Goal: Task Accomplishment & Management: Complete application form

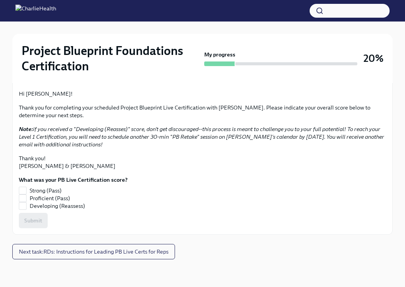
scroll to position [179, 0]
click at [22, 197] on input "Proficient (Pass)" at bounding box center [22, 198] width 7 height 7
click at [43, 223] on button "Submit" at bounding box center [33, 220] width 29 height 15
checkbox input "true"
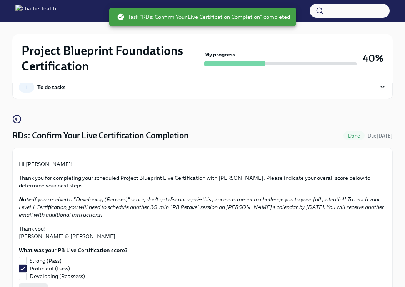
scroll to position [0, 0]
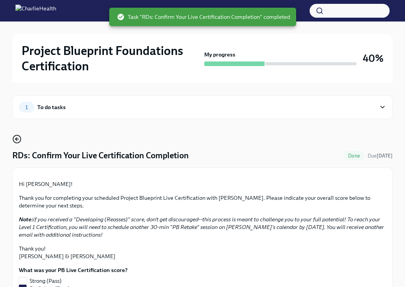
click at [17, 138] on icon "button" at bounding box center [16, 139] width 2 height 3
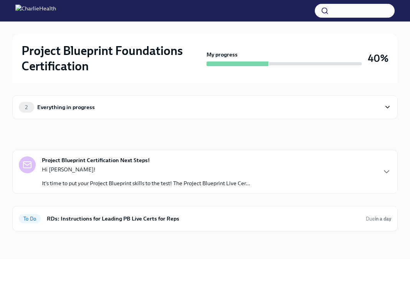
click at [106, 104] on div "2 Everything in progress" at bounding box center [200, 107] width 362 height 11
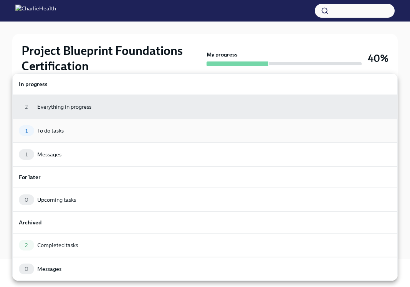
click at [102, 140] on div "1 To do tasks" at bounding box center [205, 131] width 386 height 24
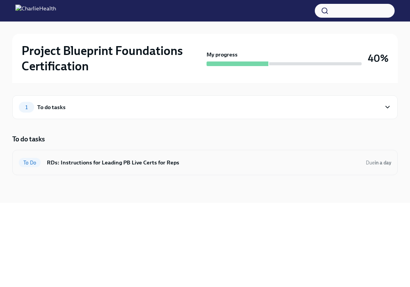
click at [246, 157] on div "To Do RDs: Instructions for Leading PB Live Certs for Reps Due in a day" at bounding box center [205, 162] width 373 height 12
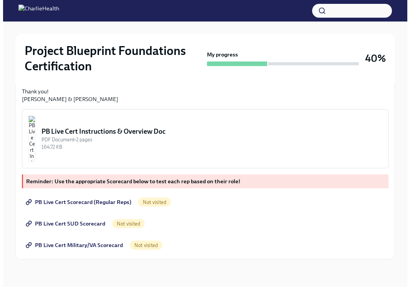
scroll to position [336, 0]
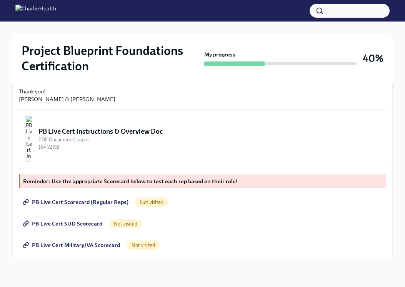
click at [32, 133] on img "button" at bounding box center [28, 139] width 7 height 46
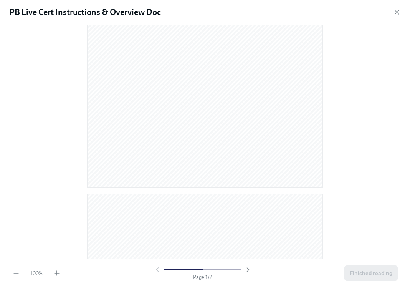
scroll to position [175, 0]
